Goal: Task Accomplishment & Management: Manage account settings

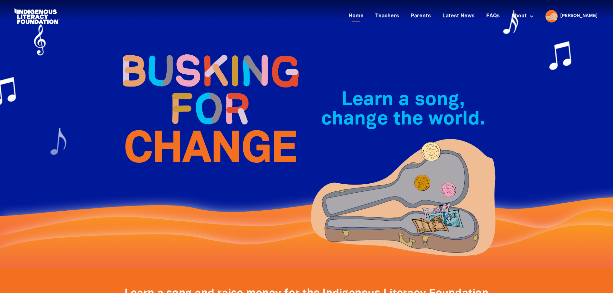
click at [590, 17] on icon "close" at bounding box center [590, 17] width 8 height 8
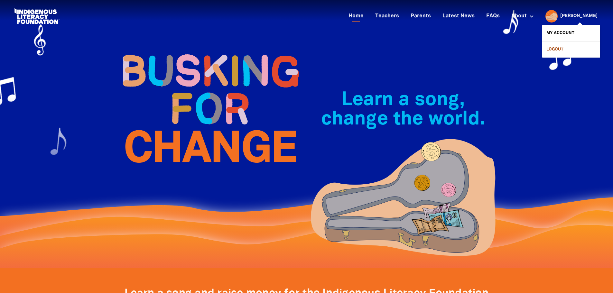
click at [576, 47] on link "Logout" at bounding box center [571, 49] width 58 height 16
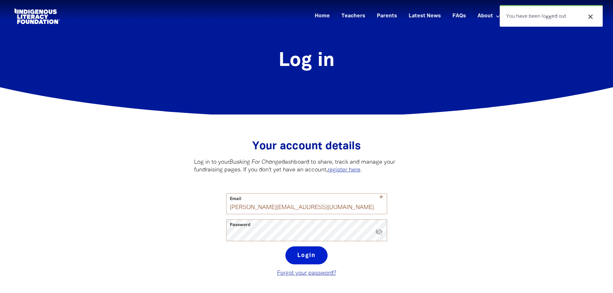
click at [312, 254] on button "Login" at bounding box center [306, 255] width 42 height 18
select select "teacher"
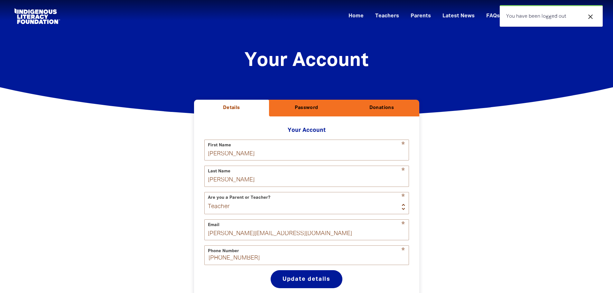
select select "AU"
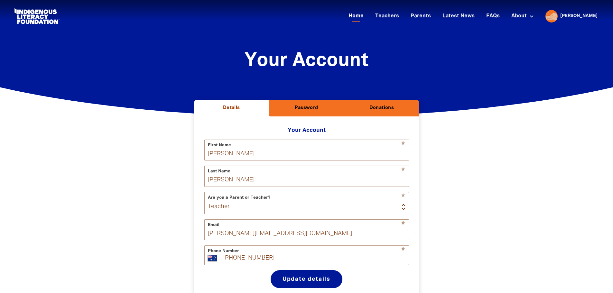
click at [367, 15] on link "Home" at bounding box center [355, 16] width 23 height 11
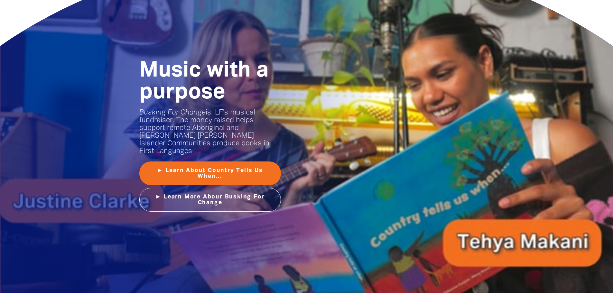
scroll to position [772, 0]
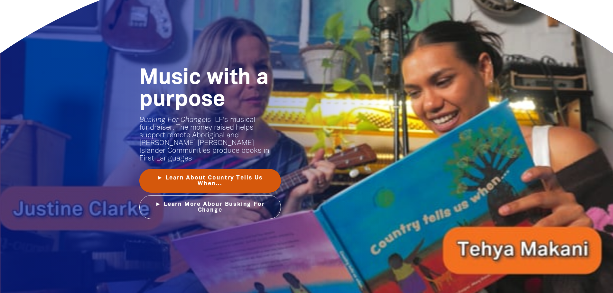
click at [233, 170] on link "► Learn About Country Tells Us When..." at bounding box center [210, 181] width 142 height 24
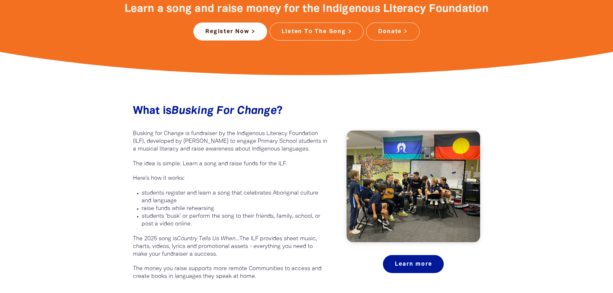
scroll to position [322, 0]
